Goal: Find specific page/section: Find specific page/section

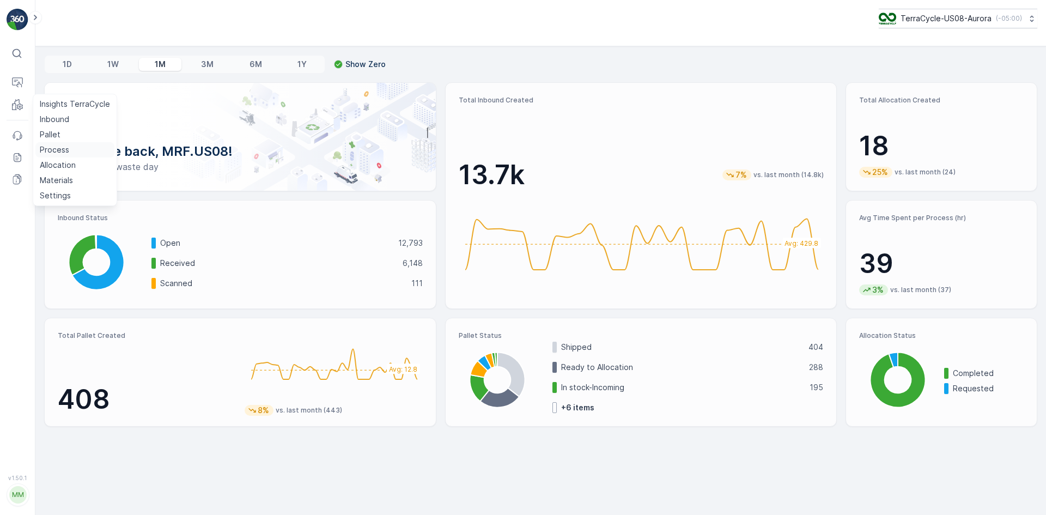
click at [78, 147] on link "Process" at bounding box center [74, 149] width 79 height 15
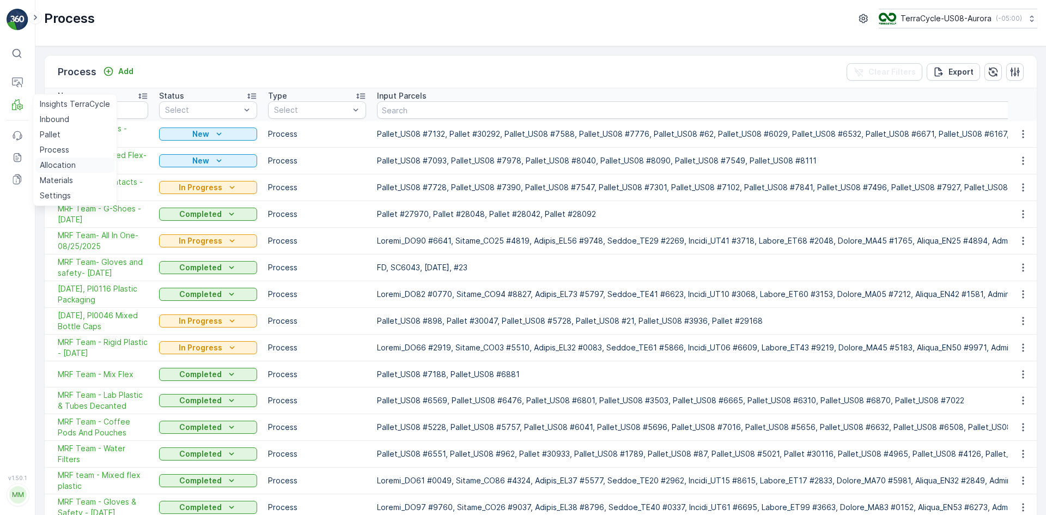
click at [64, 164] on p "Allocation" at bounding box center [58, 165] width 36 height 11
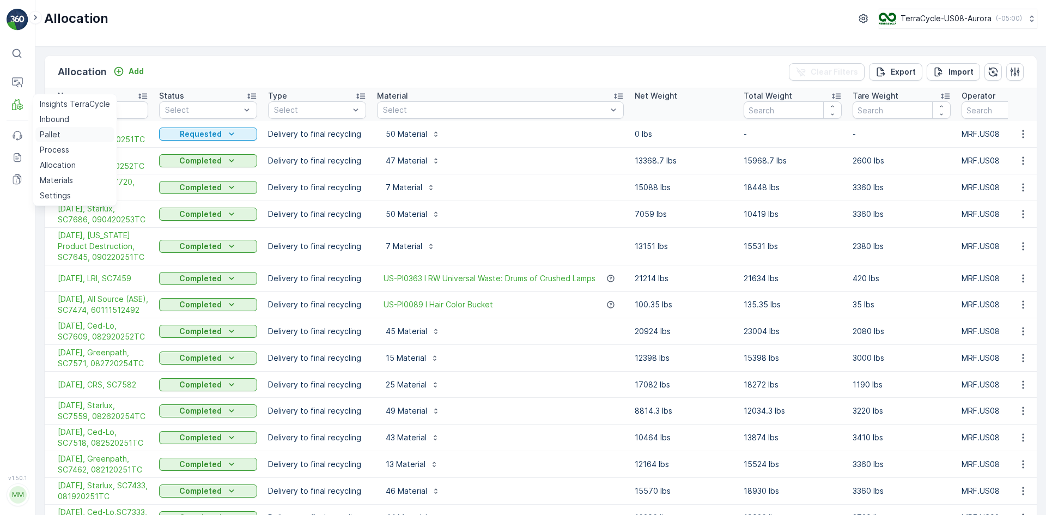
click at [60, 134] on link "Pallet" at bounding box center [74, 134] width 79 height 15
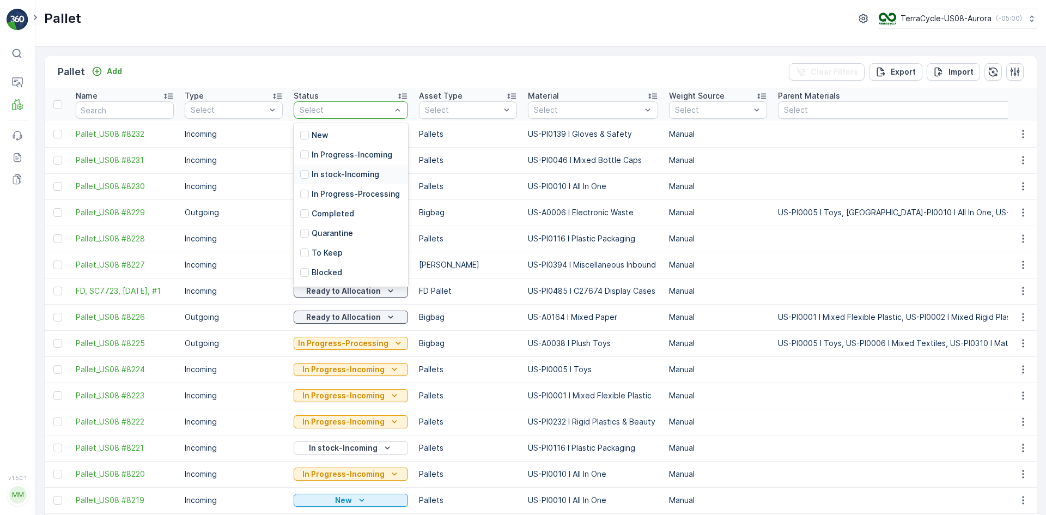
click at [311, 175] on div "In stock-Incoming" at bounding box center [339, 174] width 79 height 11
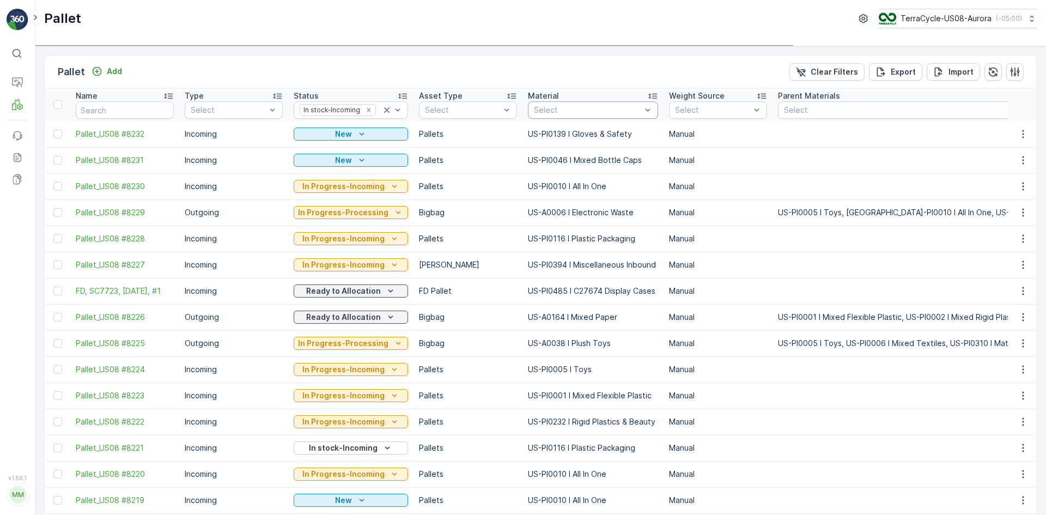
click at [540, 106] on div "Select" at bounding box center [593, 109] width 130 height 17
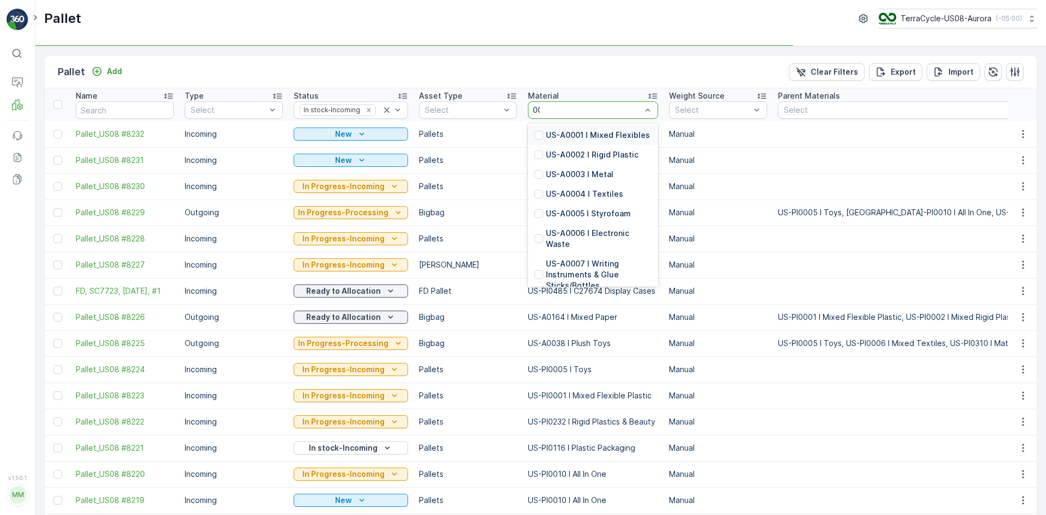
type input "0007"
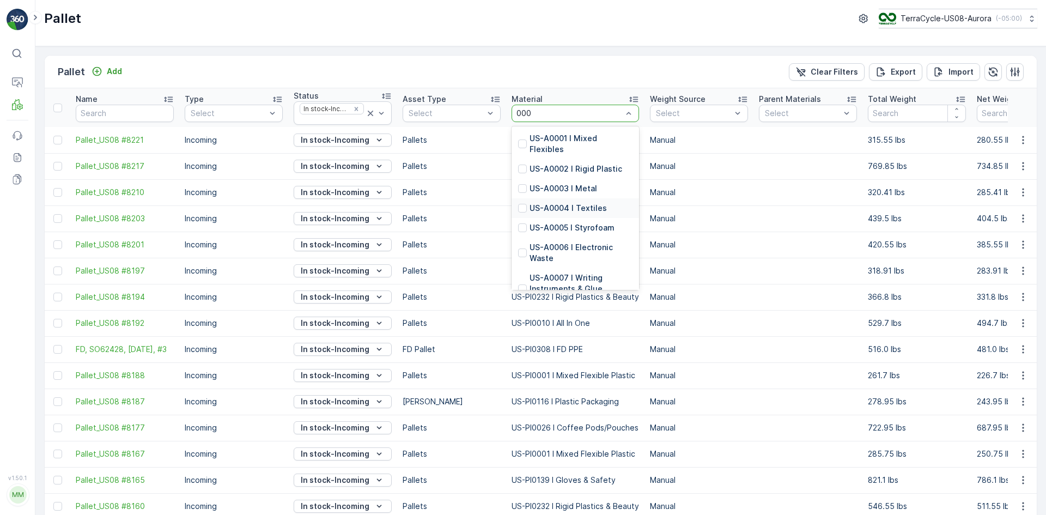
type input "0007"
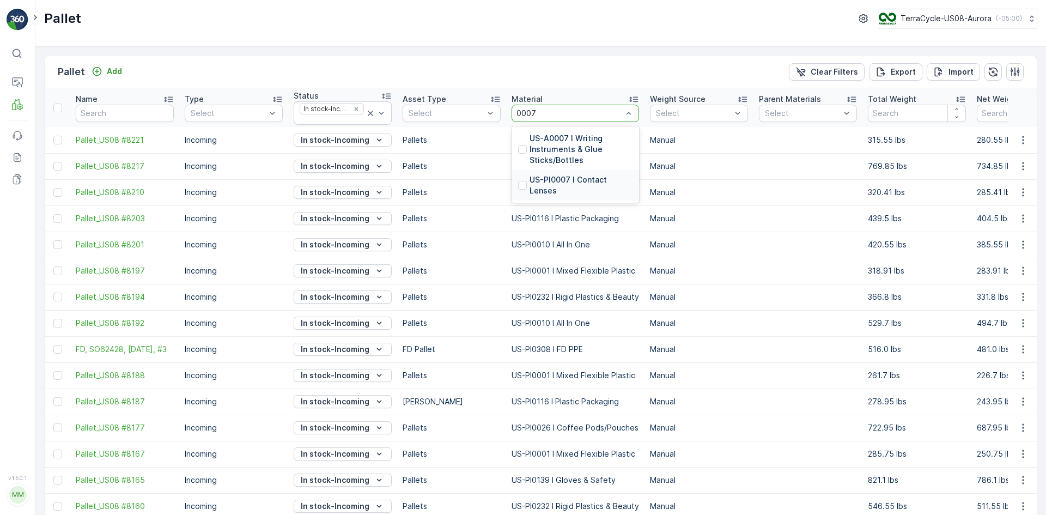
click at [522, 181] on div at bounding box center [522, 185] width 9 height 9
